Goal: Information Seeking & Learning: Check status

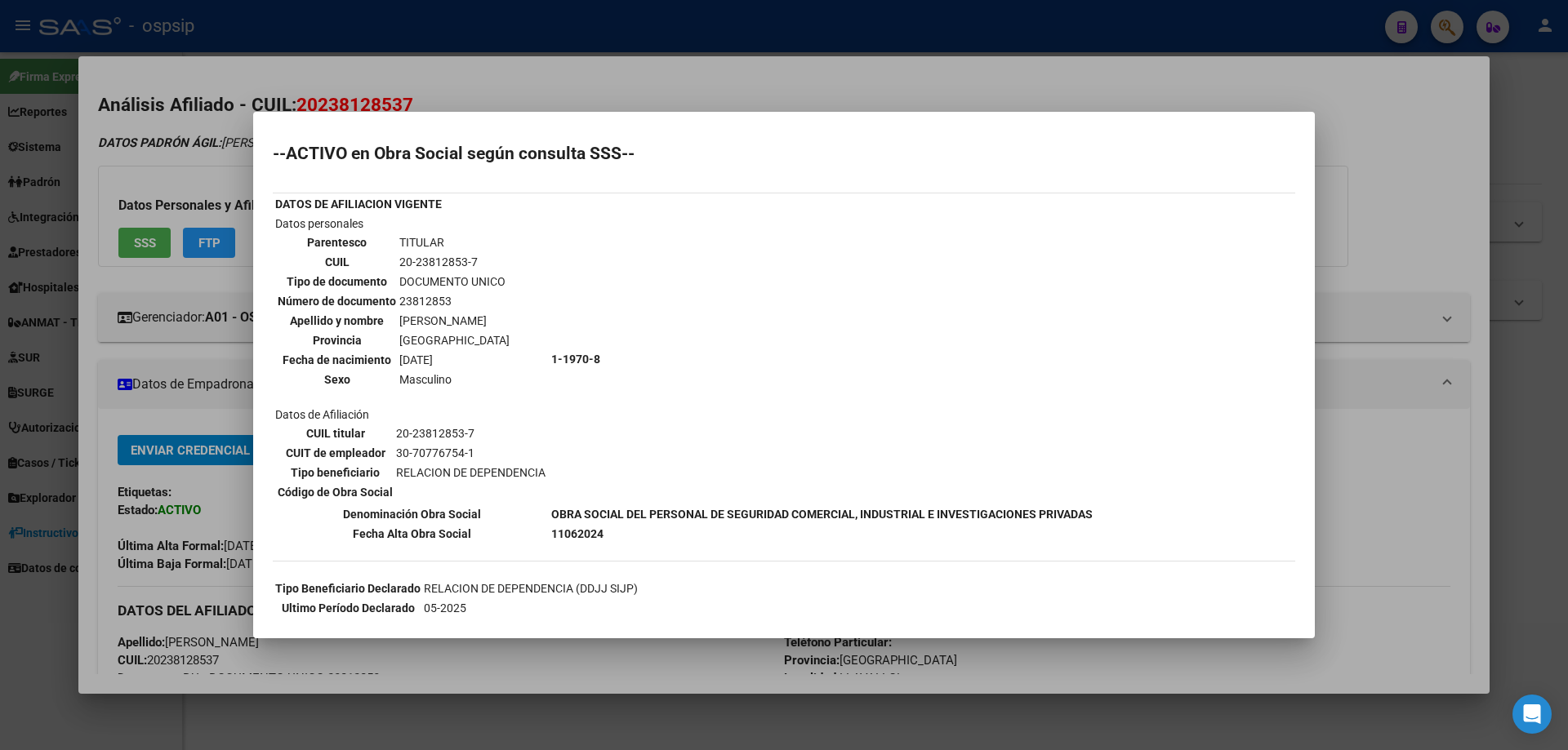
scroll to position [994, 0]
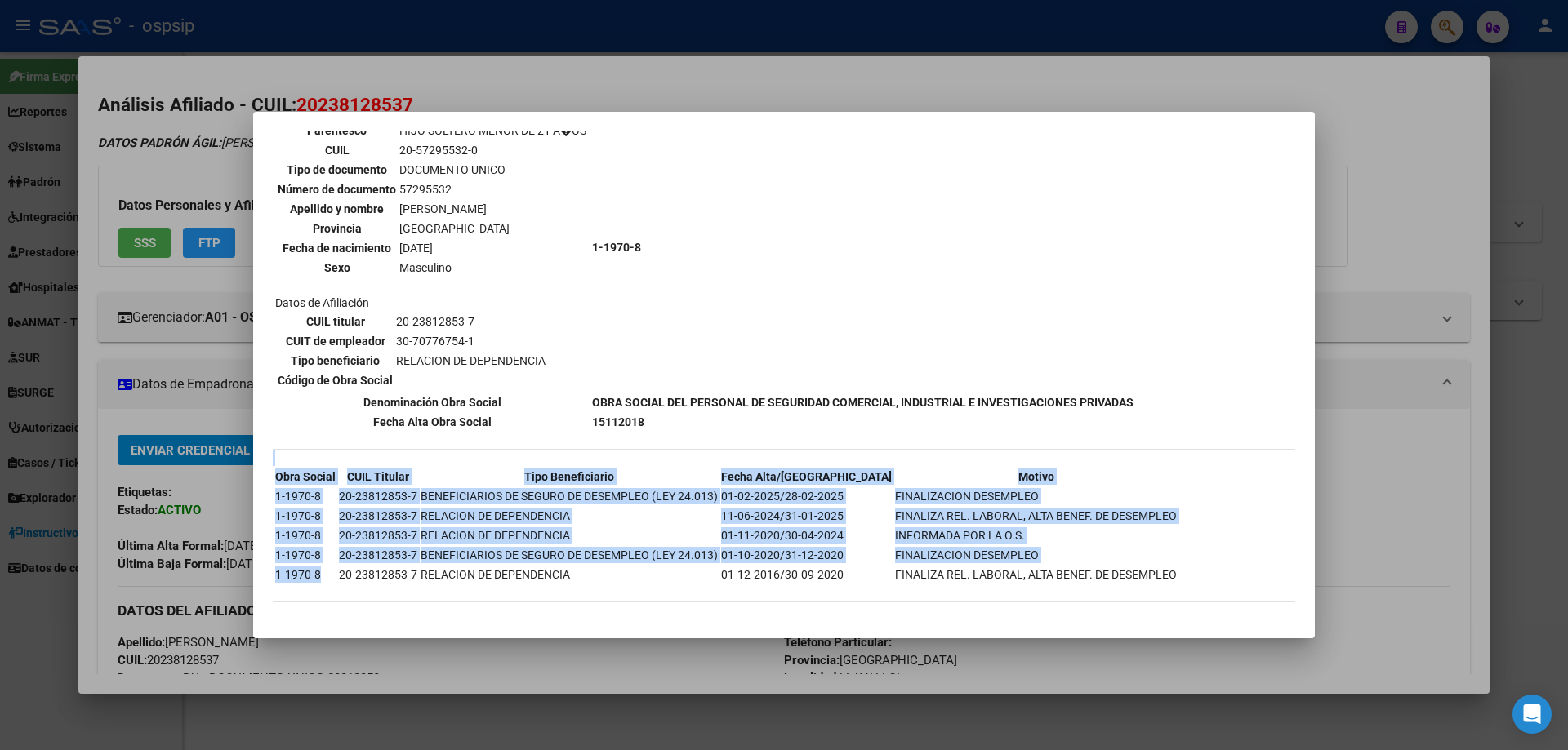
drag, startPoint x: 271, startPoint y: 575, endPoint x: 323, endPoint y: 575, distance: 52.0
click at [323, 575] on mat-dialog-content "--ACTIVO en Obra Social según consulta SSS-- DATOS DE AFILIACION VIGENTE Datos …" at bounding box center [784, 375] width 1062 height 487
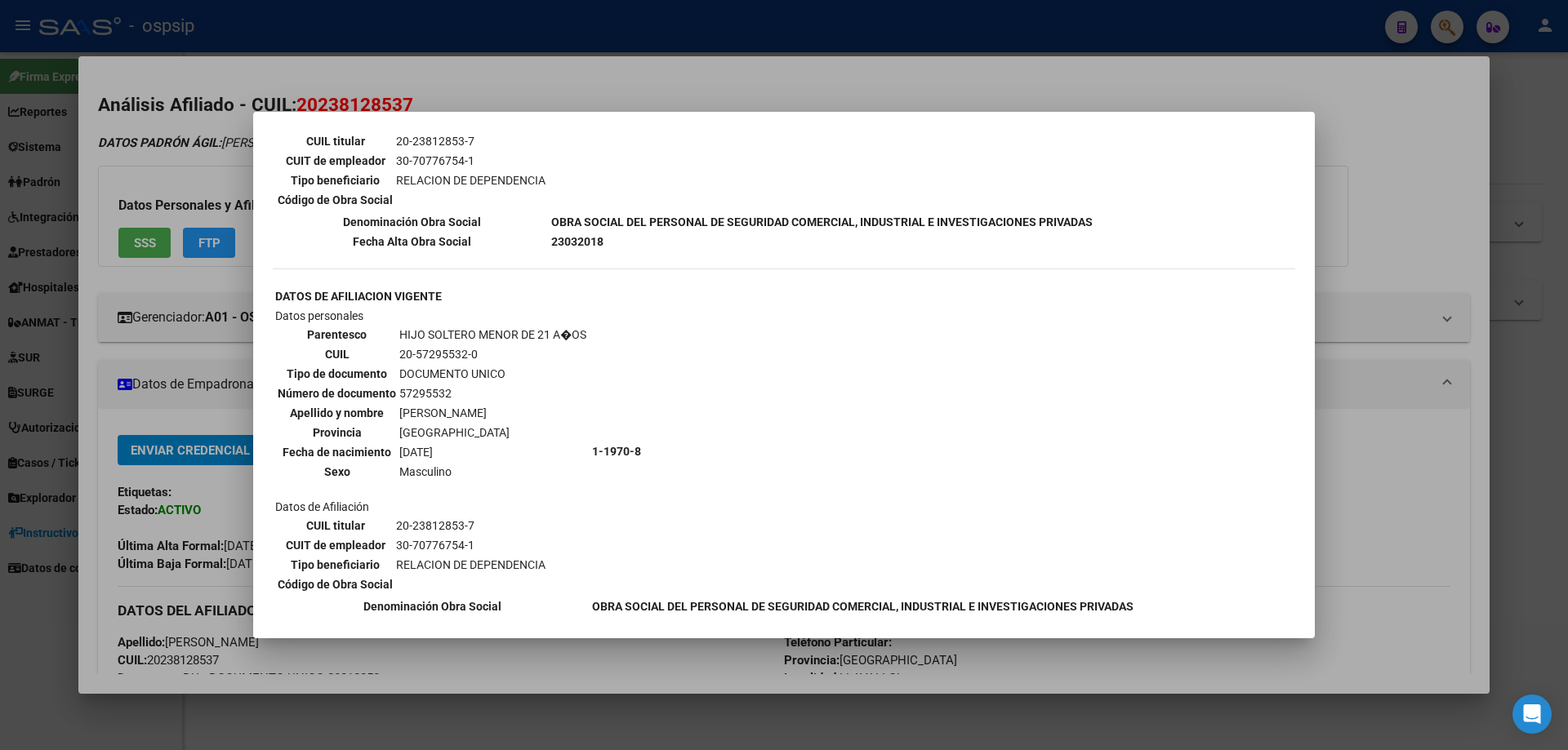
scroll to position [749, 0]
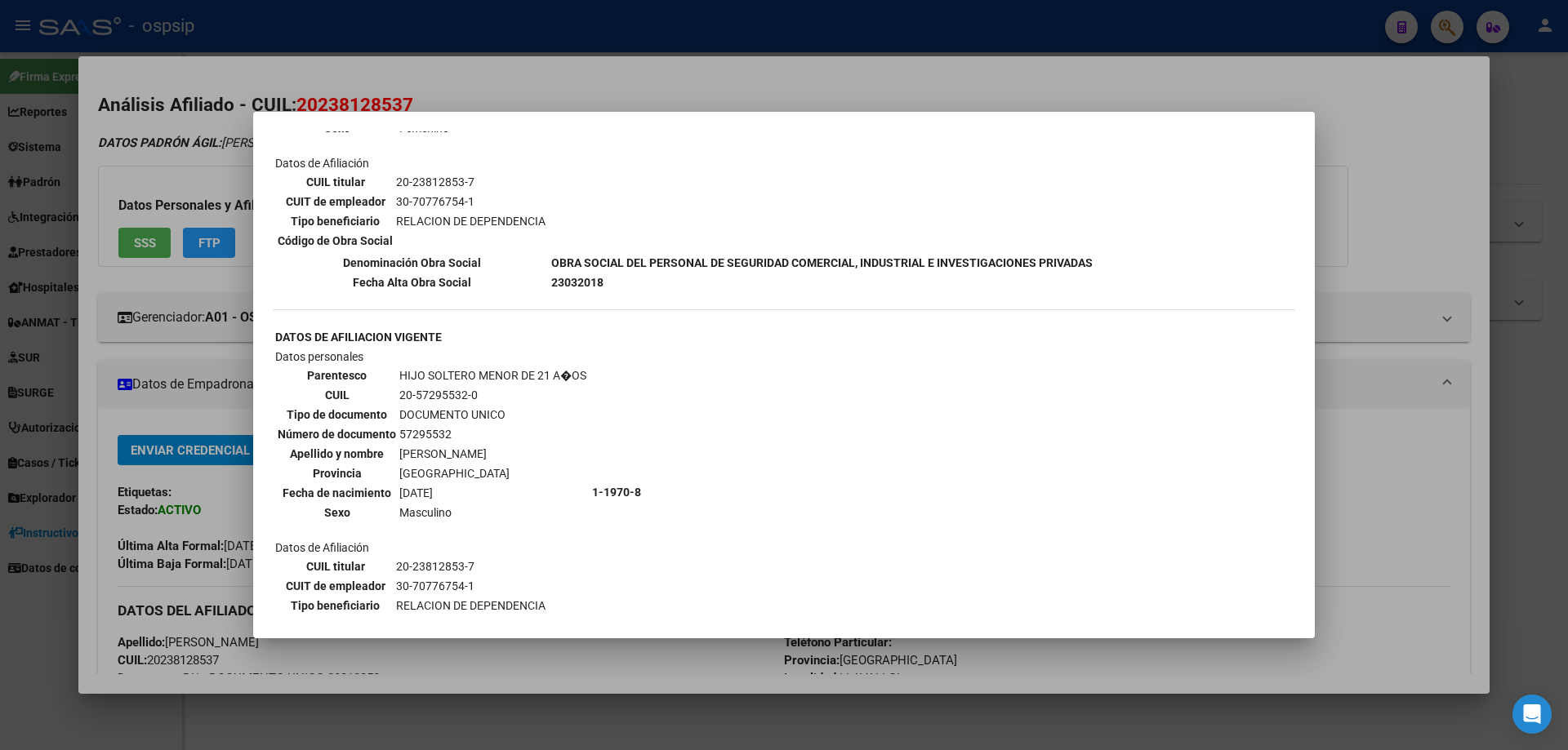
drag, startPoint x: 789, startPoint y: 114, endPoint x: 1197, endPoint y: 65, distance: 410.9
click at [814, 113] on mat-dialog-container "--ACTIVO en Obra Social según consulta SSS-- DATOS DE AFILIACION VIGENTE Datos …" at bounding box center [784, 375] width 1062 height 527
click at [1557, 102] on div at bounding box center [784, 375] width 1568 height 750
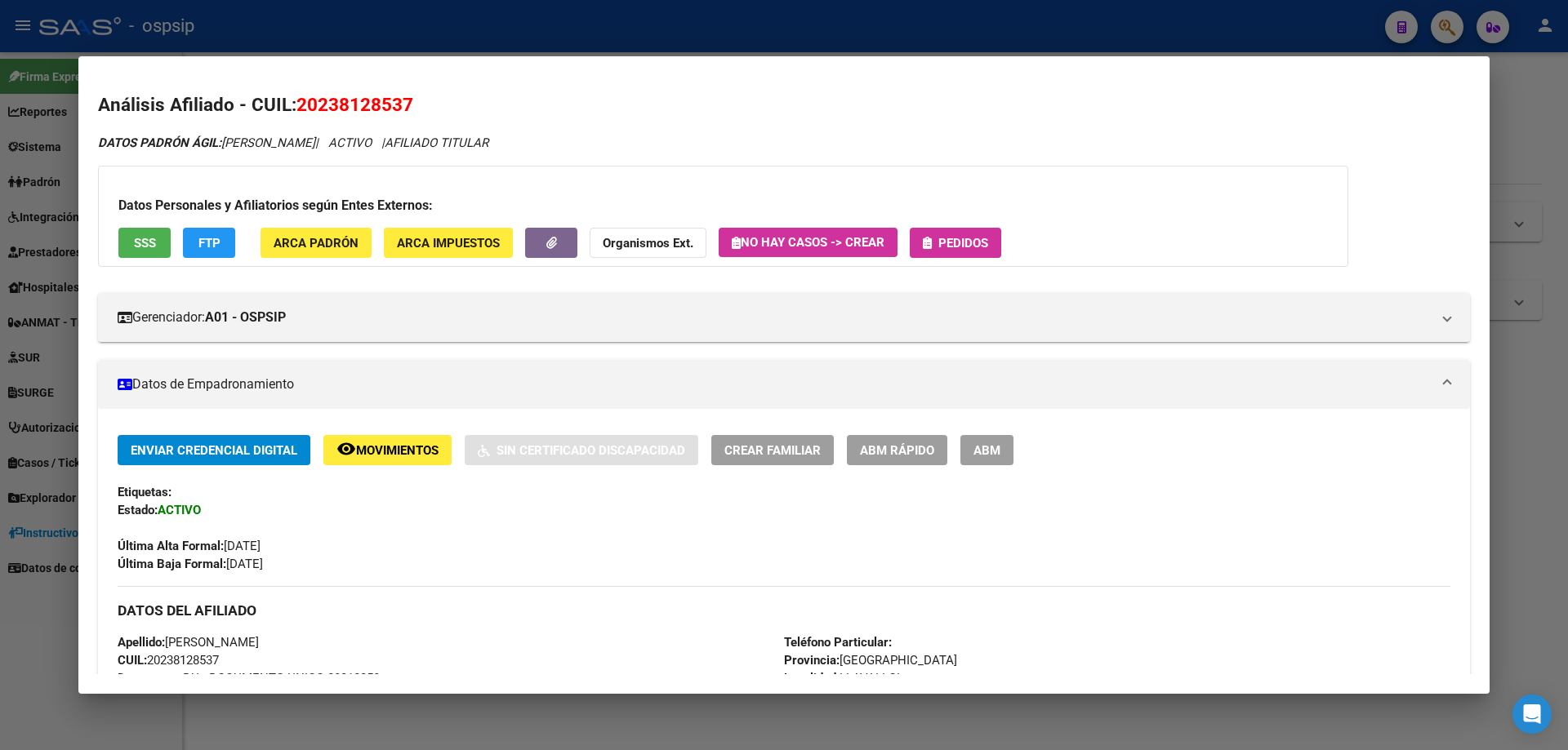
click at [1450, 23] on div at bounding box center [784, 375] width 1568 height 750
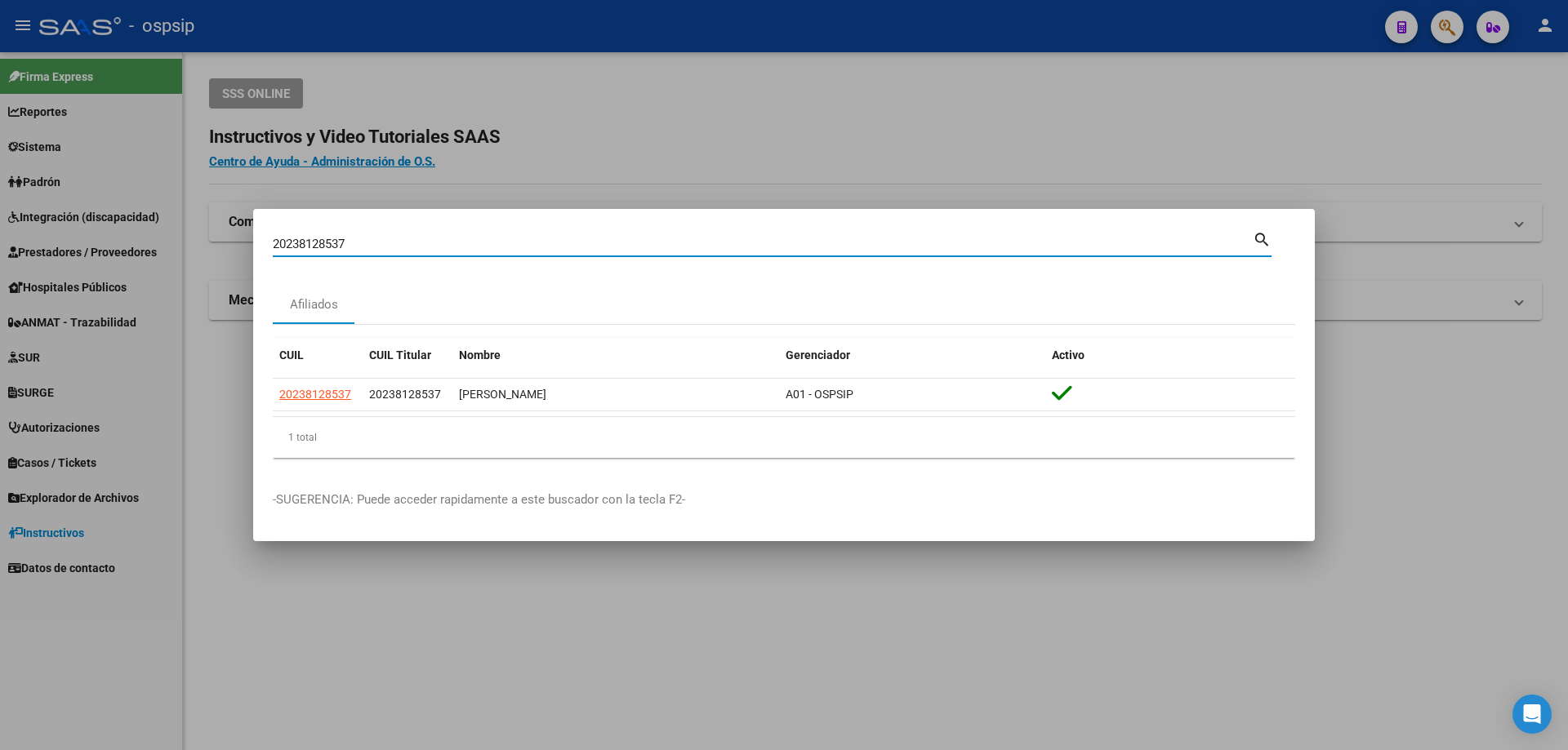
drag, startPoint x: 299, startPoint y: 261, endPoint x: 189, endPoint y: 262, distance: 110.0
click at [233, 272] on div "20238128537 Buscar (apellido, dni, cuil, nro traspaso, cuit, obra social) searc…" at bounding box center [784, 375] width 1568 height 750
type input "28057793"
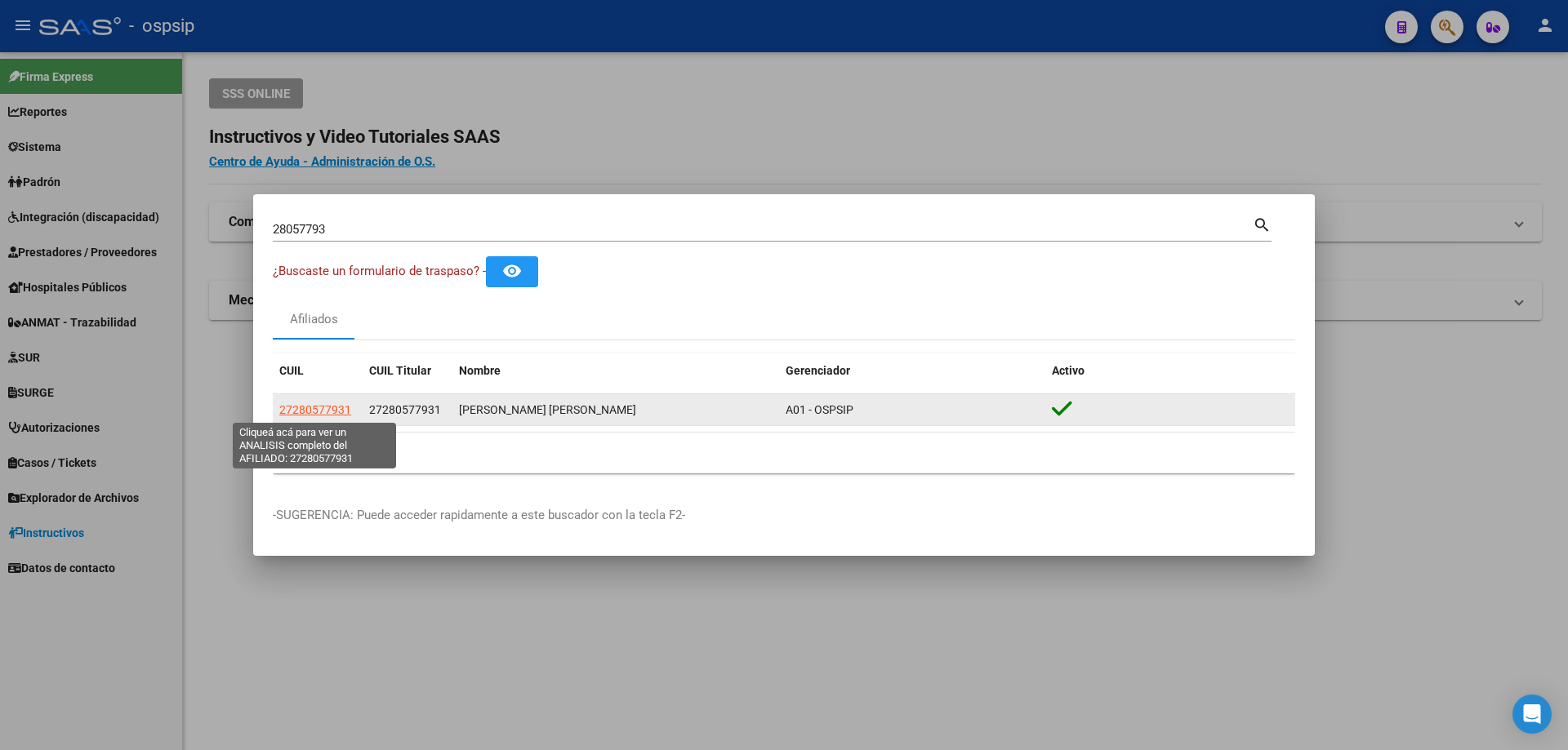
click at [309, 410] on span "27280577931" at bounding box center [315, 410] width 72 height 13
type textarea "27280577931"
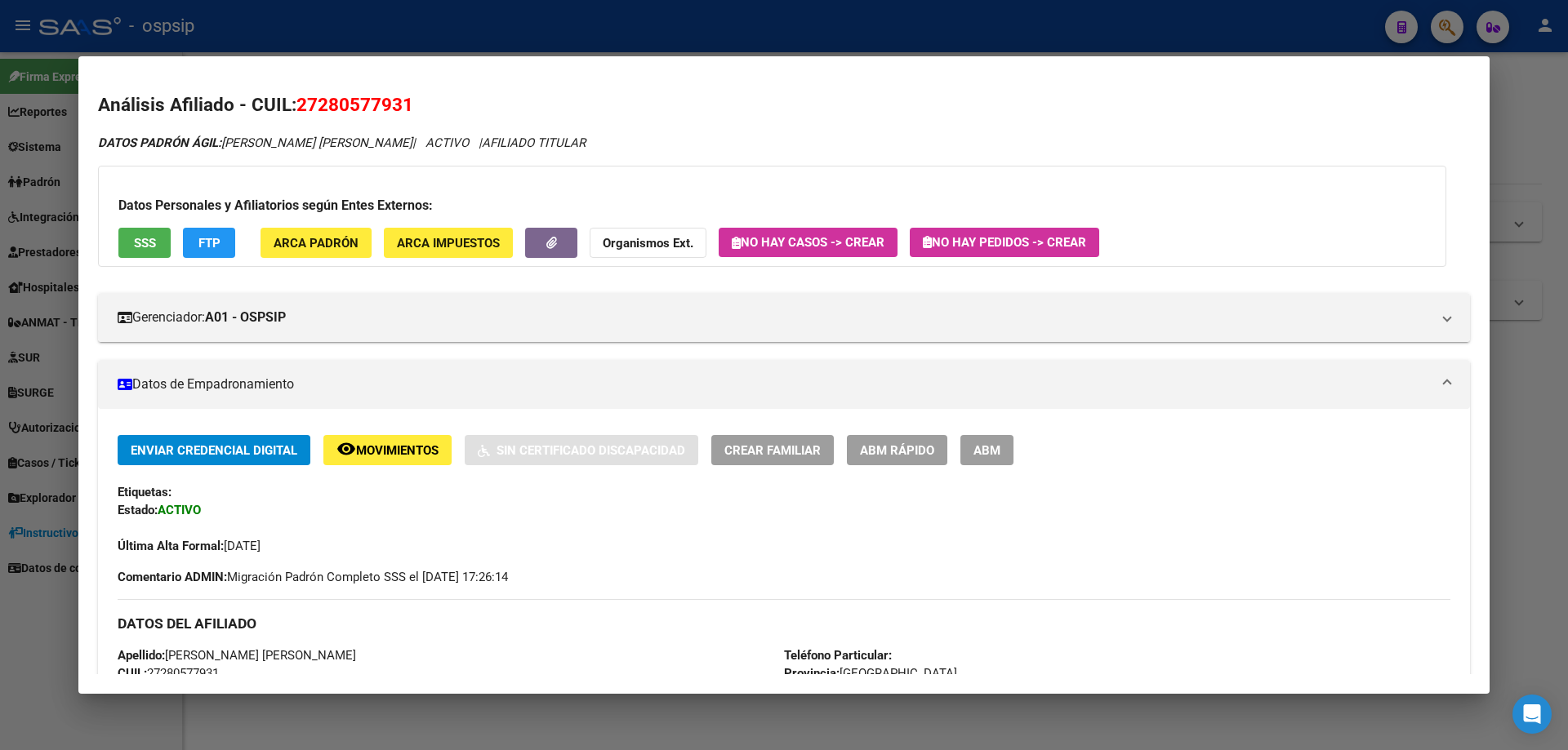
click at [152, 232] on button "SSS" at bounding box center [145, 242] width 53 height 30
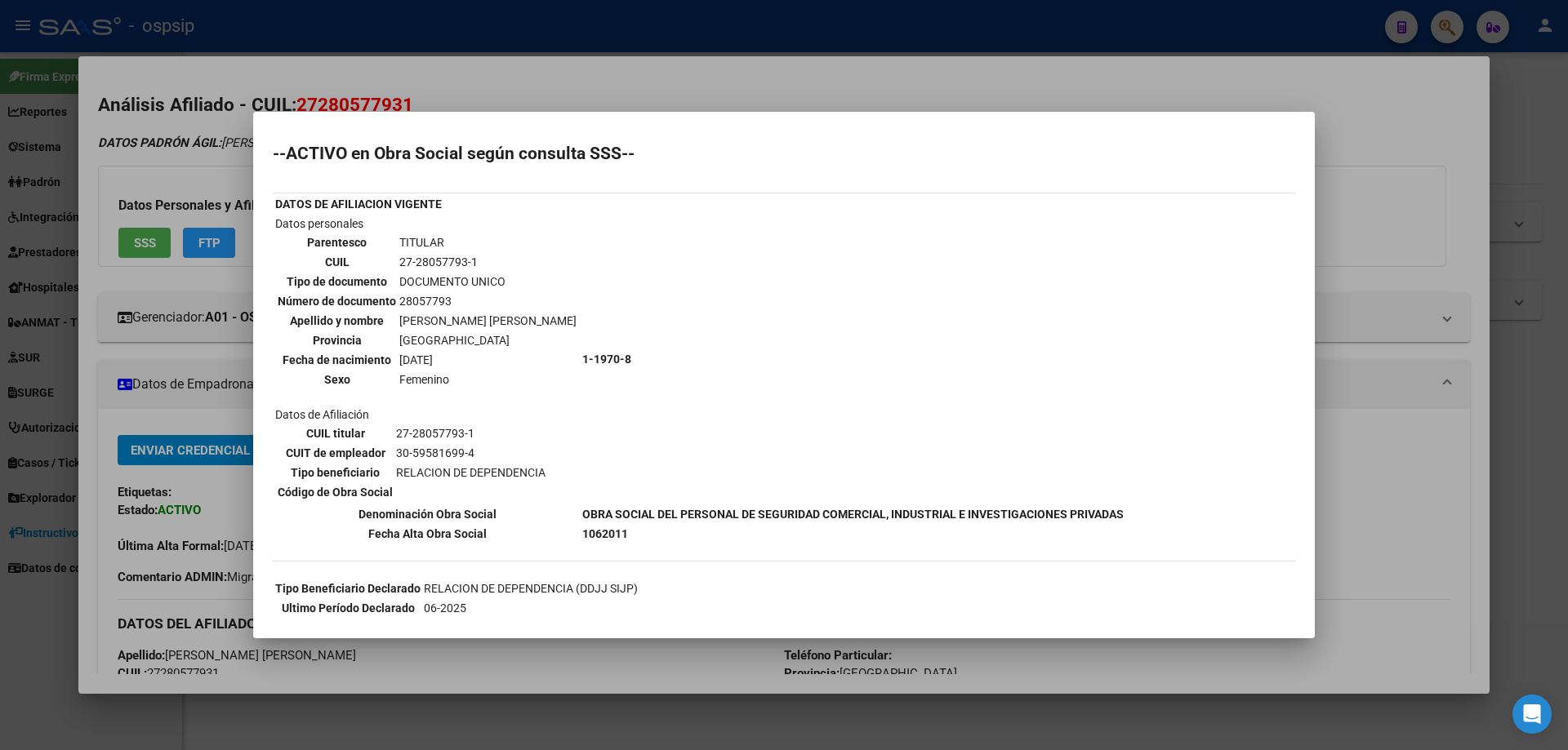
drag, startPoint x: 1411, startPoint y: 251, endPoint x: 1494, endPoint y: 112, distance: 161.9
click at [1416, 240] on div at bounding box center [784, 375] width 1568 height 750
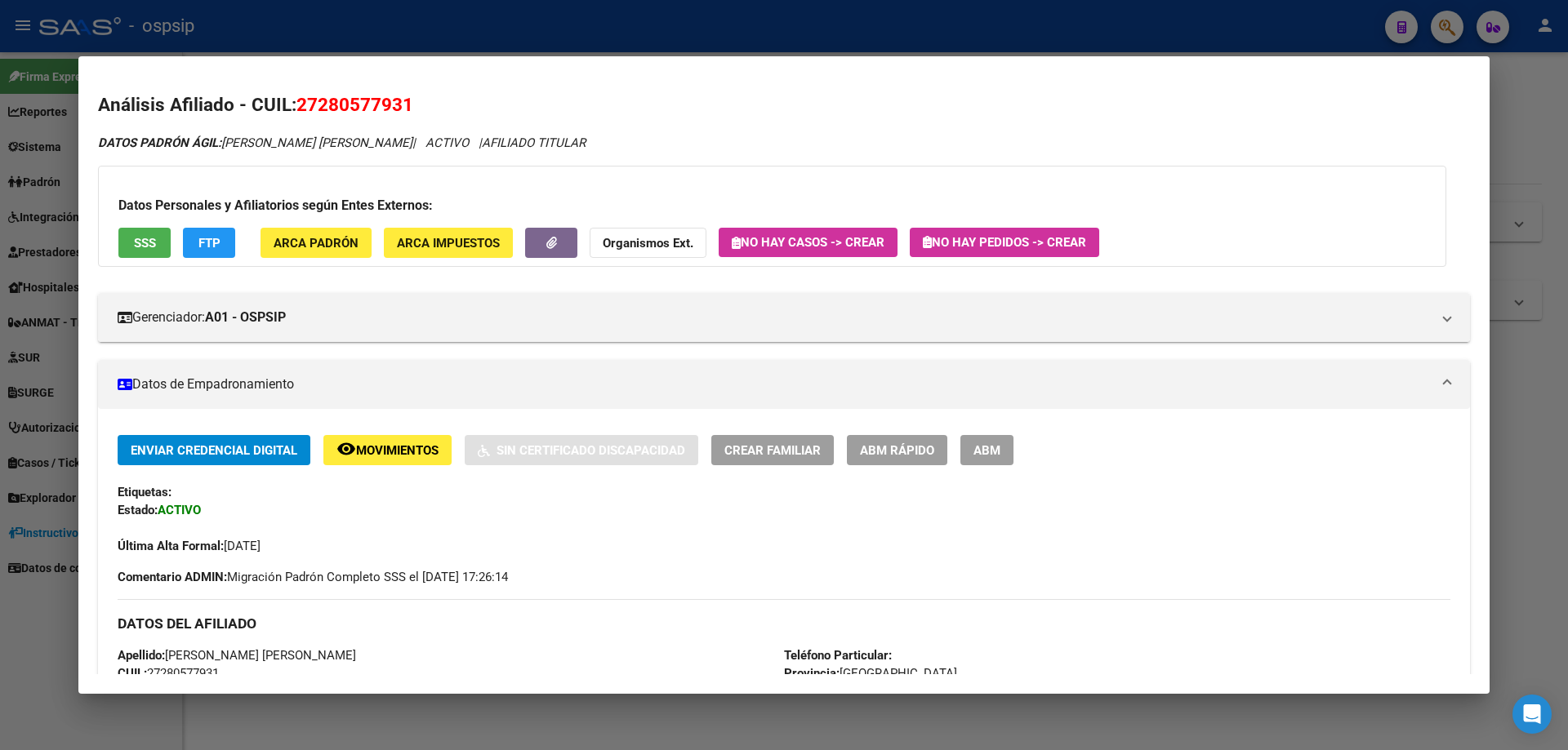
click at [1494, 111] on div at bounding box center [784, 375] width 1568 height 750
